Goal: Transaction & Acquisition: Subscribe to service/newsletter

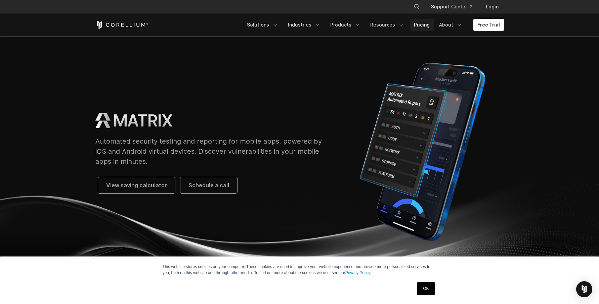
click at [424, 19] on link "Pricing" at bounding box center [422, 25] width 24 height 12
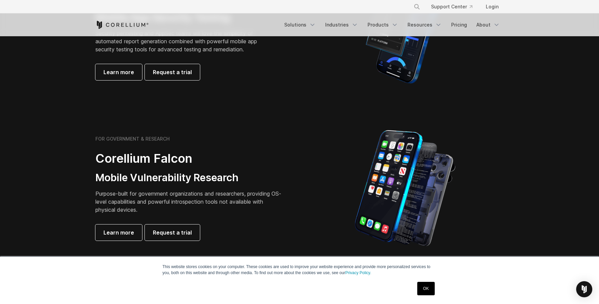
scroll to position [168, 0]
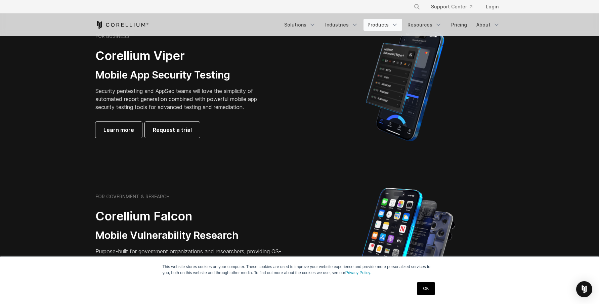
click at [392, 26] on link "Products" at bounding box center [383, 25] width 39 height 12
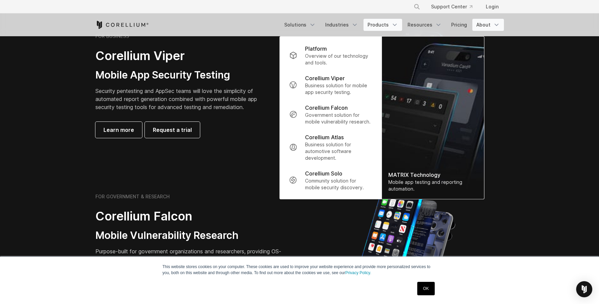
drag, startPoint x: 576, startPoint y: 24, endPoint x: 495, endPoint y: 23, distance: 81.7
click at [572, 24] on header "× Search our site... Support Center Login" at bounding box center [299, 18] width 599 height 36
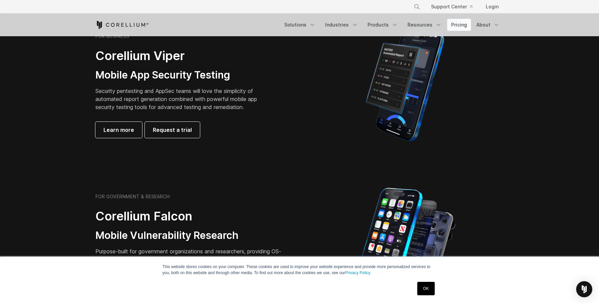
click at [466, 22] on link "Pricing" at bounding box center [459, 25] width 24 height 12
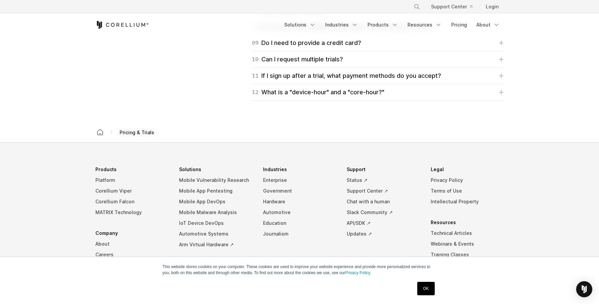
scroll to position [1170, 0]
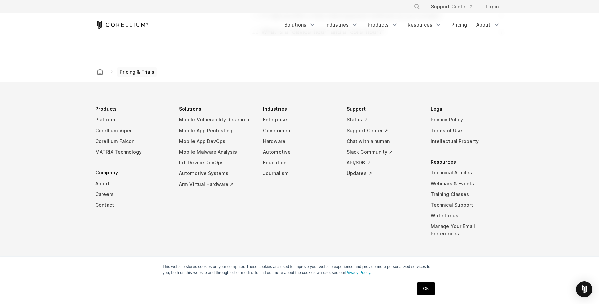
click at [302, 90] on footer "Products Platform Corellium Viper Corellium Falcon MATRIX Technology Company Ab…" at bounding box center [299, 196] width 599 height 229
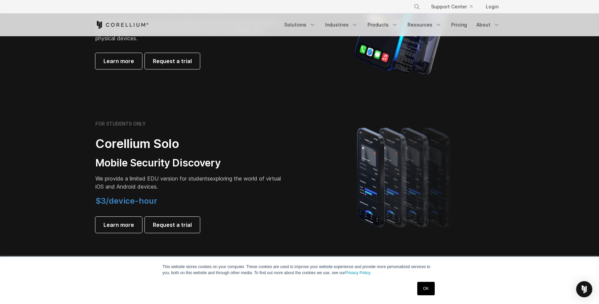
scroll to position [397, 0]
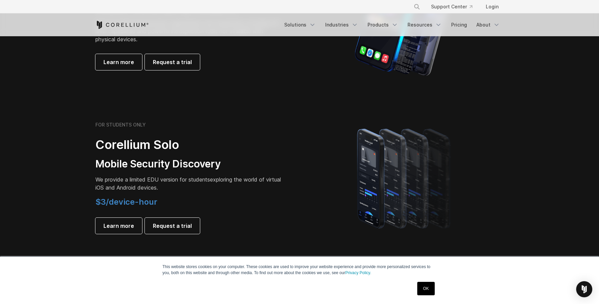
click at [328, 109] on section "FOR STUDENTS ONLY Corellium Solo Mobile Security Discovery We provide a limited…" at bounding box center [299, 178] width 599 height 161
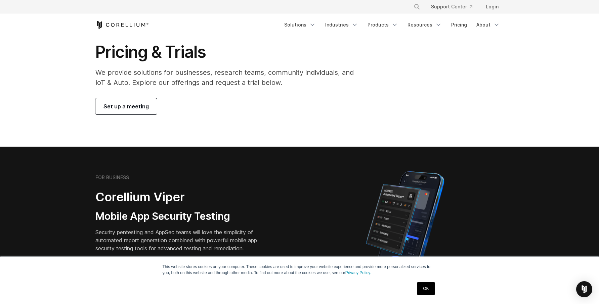
scroll to position [0, 0]
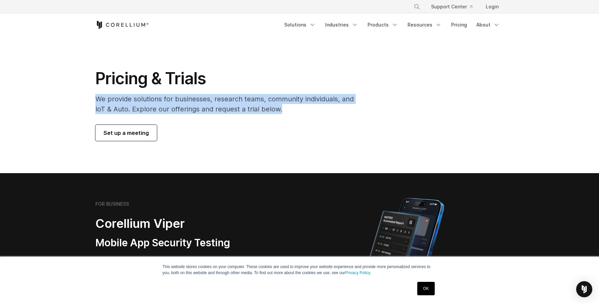
drag, startPoint x: 98, startPoint y: 97, endPoint x: 285, endPoint y: 113, distance: 187.2
click at [285, 113] on p "We provide solutions for businesses, research teams, community individuals, and…" at bounding box center [229, 104] width 268 height 20
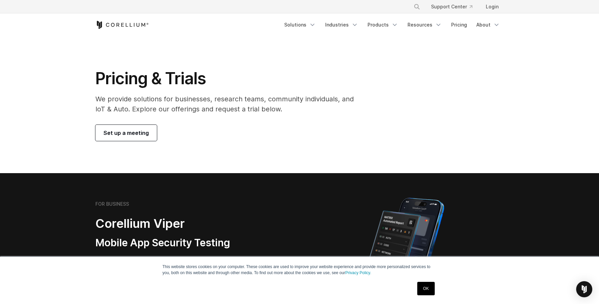
click at [397, 147] on section "Pricing & Trials We provide solutions for businesses, research teams, community…" at bounding box center [299, 104] width 599 height 137
click at [358, 24] on icon "Navigation Menu" at bounding box center [355, 25] width 7 height 7
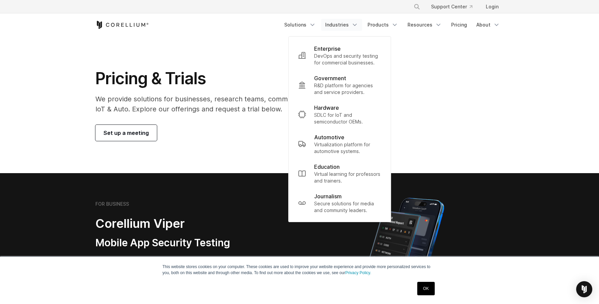
click at [459, 84] on div "Pricing & Trials We provide solutions for businesses, research teams, community…" at bounding box center [300, 105] width 422 height 73
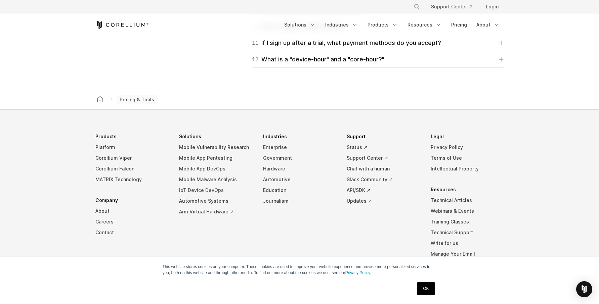
scroll to position [1143, 0]
click at [264, 229] on li "Industries Enterprise Government Hardware Automotive Education Journalism" at bounding box center [299, 204] width 73 height 146
click at [303, 240] on li "Industries Enterprise Government Hardware Automotive Education Journalism" at bounding box center [299, 204] width 73 height 146
click at [272, 228] on li "Industries Enterprise Government Hardware Automotive Education Journalism" at bounding box center [299, 204] width 73 height 146
click at [275, 239] on li "Industries Enterprise Government Hardware Automotive Education Journalism" at bounding box center [299, 204] width 73 height 146
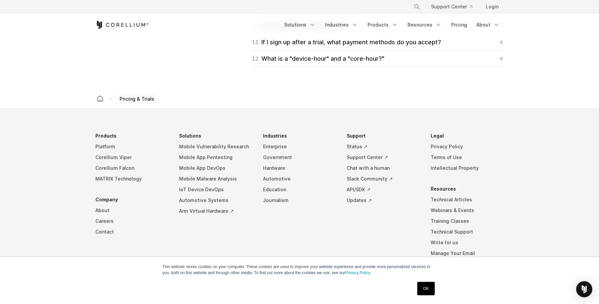
click at [578, 232] on footer "Products Platform Corellium Viper Corellium Falcon MATRIX Technology Company Ab…" at bounding box center [299, 223] width 599 height 229
click at [330, 93] on div "Pricing & Trials" at bounding box center [299, 99] width 411 height 20
drag, startPoint x: 391, startPoint y: 71, endPoint x: 383, endPoint y: 73, distance: 8.7
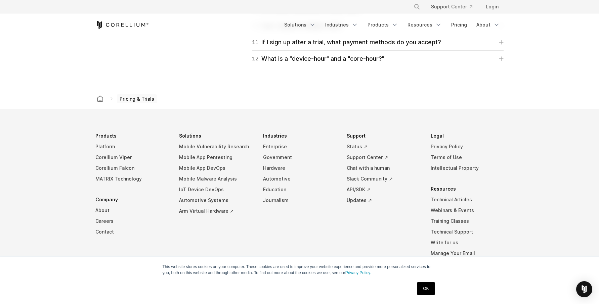
drag, startPoint x: 383, startPoint y: 73, endPoint x: 346, endPoint y: 83, distance: 37.6
drag, startPoint x: 549, startPoint y: 93, endPoint x: 530, endPoint y: 61, distance: 37.8
drag, startPoint x: 369, startPoint y: 84, endPoint x: 373, endPoint y: 83, distance: 3.8
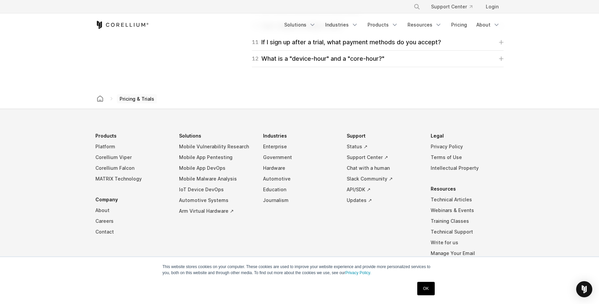
drag, startPoint x: 373, startPoint y: 83, endPoint x: 462, endPoint y: 92, distance: 89.9
click at [462, 92] on div "Pricing & Trials" at bounding box center [299, 99] width 411 height 20
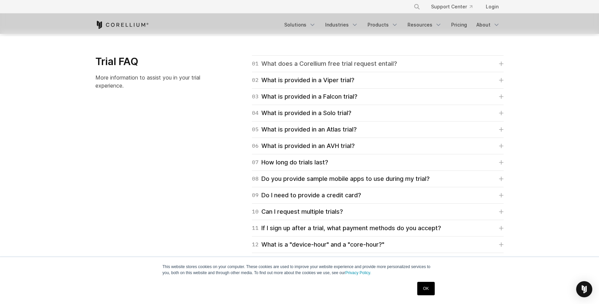
scroll to position [907, 0]
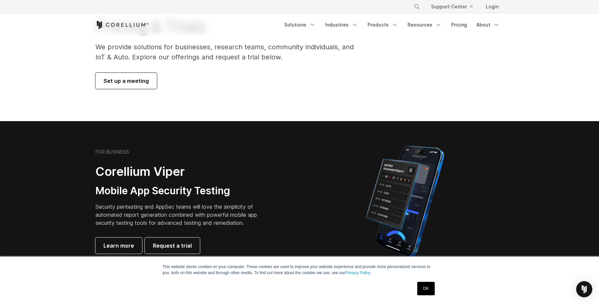
scroll to position [0, 0]
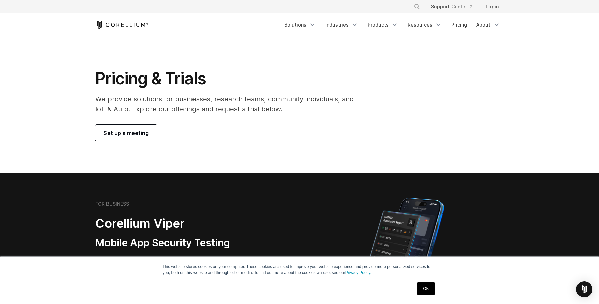
click at [392, 69] on div "Pricing & Trials We provide solutions for businesses, research teams, community…" at bounding box center [300, 105] width 422 height 73
click at [392, 68] on section "Pricing & Trials We provide solutions for businesses, research teams, community…" at bounding box center [299, 104] width 599 height 137
click at [362, 26] on link "Industries" at bounding box center [341, 25] width 41 height 12
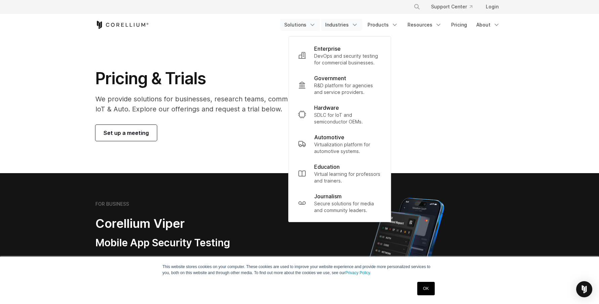
click at [314, 25] on polyline "Navigation Menu" at bounding box center [312, 25] width 3 height 2
